Goal: Task Accomplishment & Management: Use online tool/utility

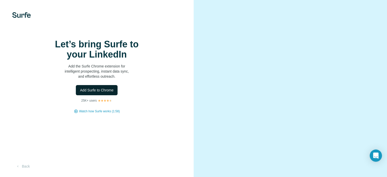
click at [105, 93] on span "Add Surfe to Chrome" at bounding box center [97, 89] width 34 height 5
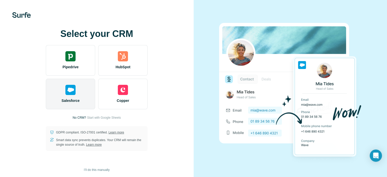
click at [80, 95] on div "Salesforce" at bounding box center [70, 94] width 49 height 31
